Goal: Navigation & Orientation: Find specific page/section

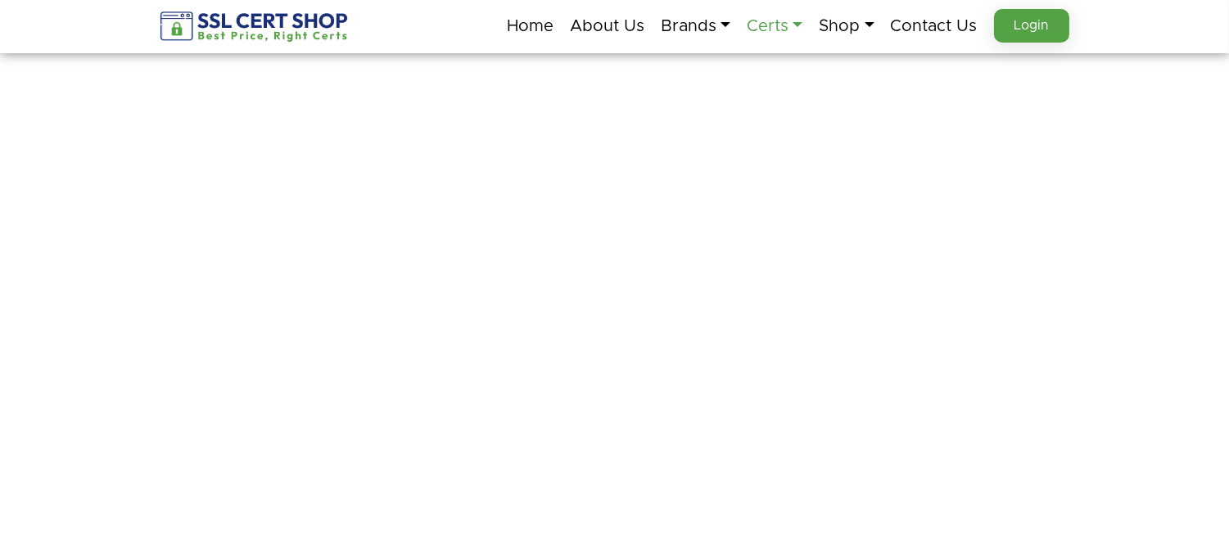
click at [789, 28] on link "Certs" at bounding box center [775, 26] width 56 height 34
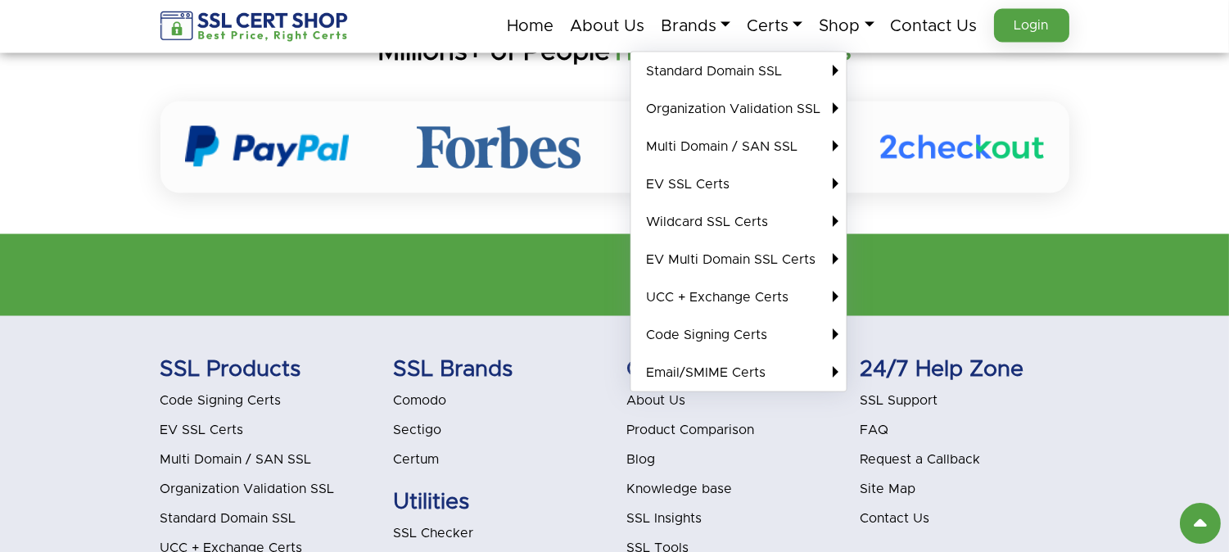
click at [528, 449] on li "Certum" at bounding box center [498, 459] width 209 height 21
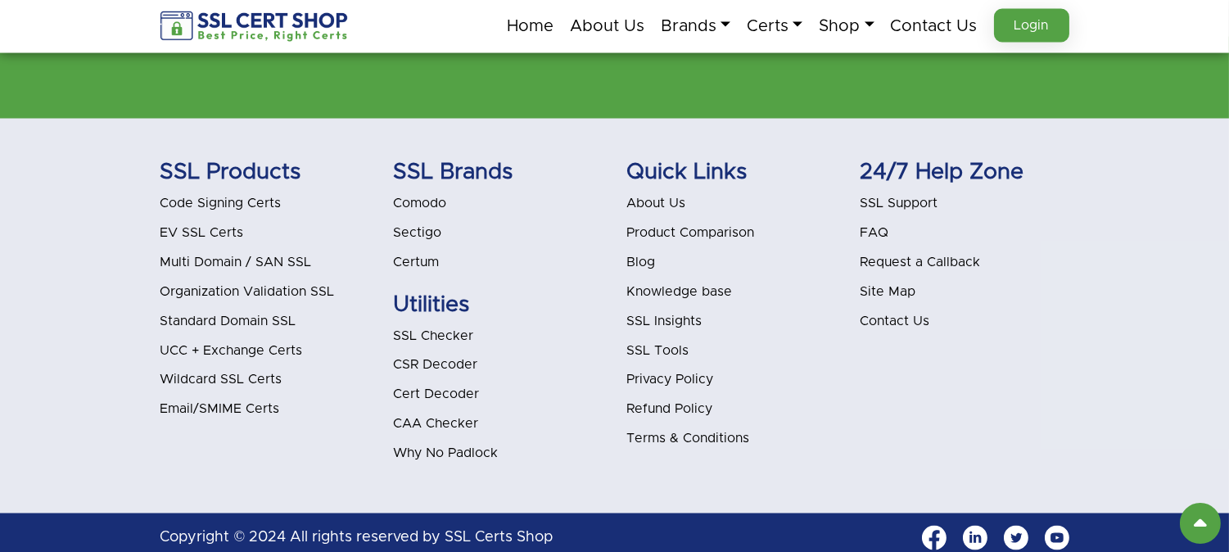
click at [643, 255] on link "Blog" at bounding box center [641, 261] width 29 height 13
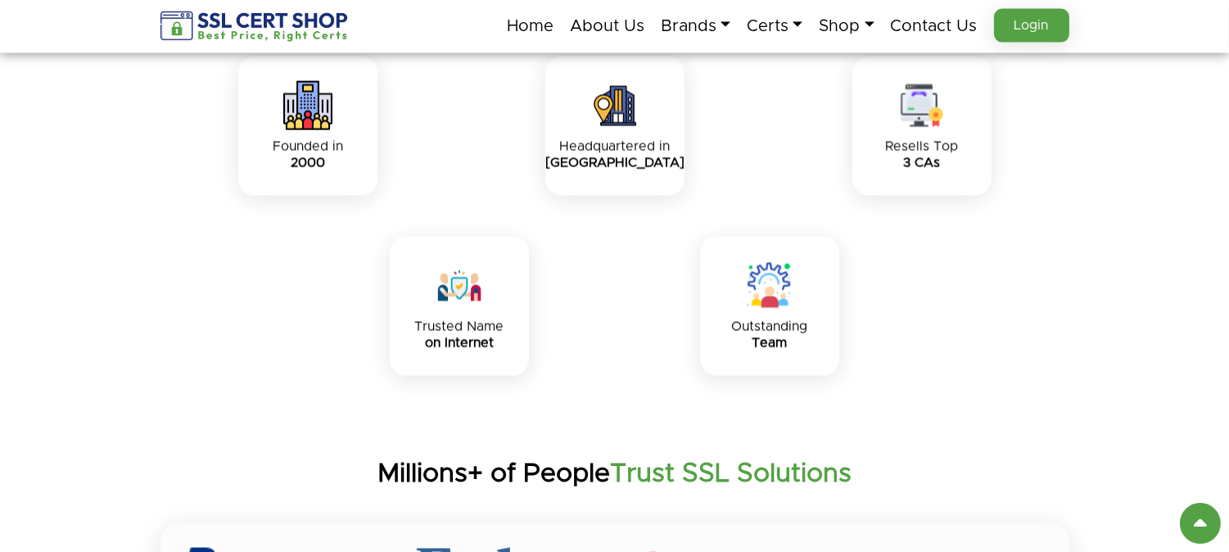
scroll to position [5166, 0]
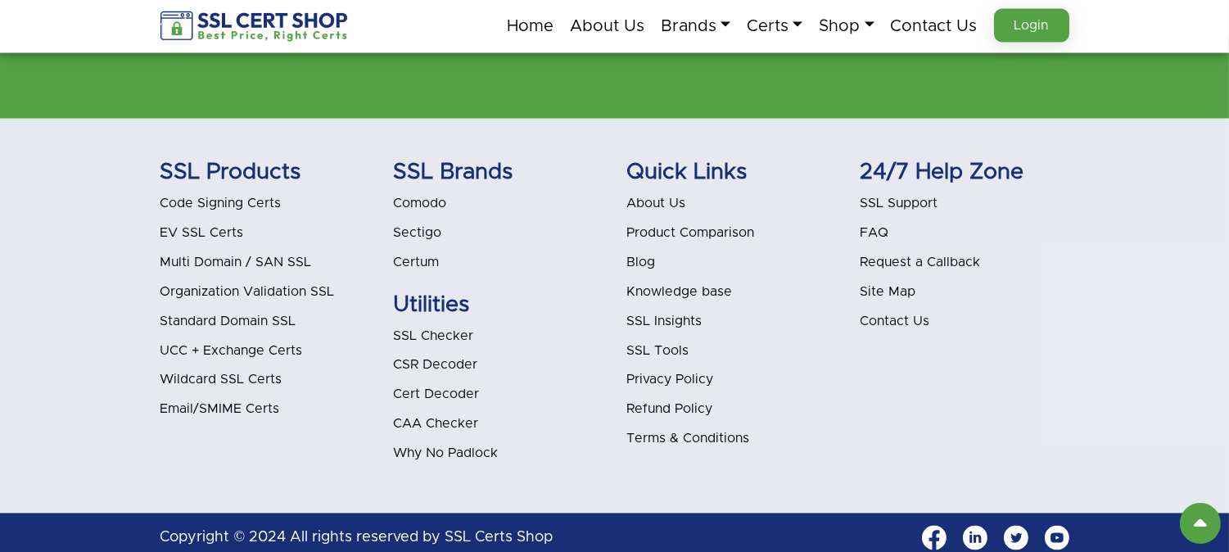
click at [637, 255] on link "Blog" at bounding box center [641, 261] width 29 height 13
